Goal: Information Seeking & Learning: Learn about a topic

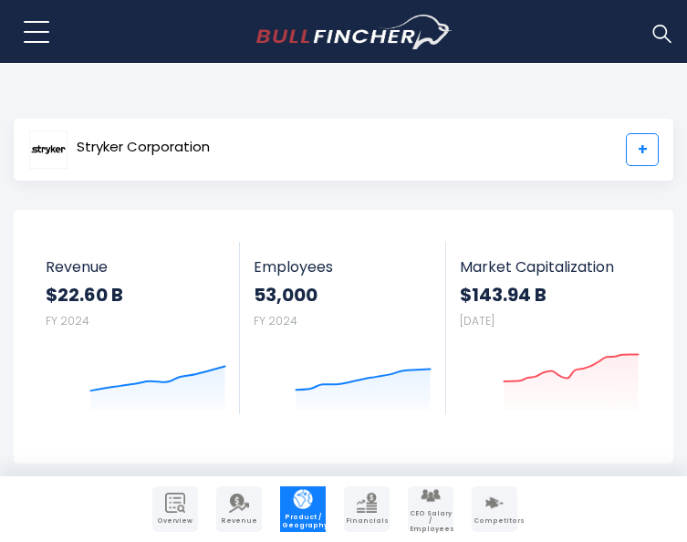
click at [643, 145] on link "+" at bounding box center [642, 149] width 33 height 33
